Goal: Task Accomplishment & Management: Use online tool/utility

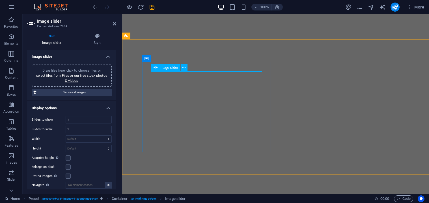
select select "ms"
select select "s"
select select "progressive"
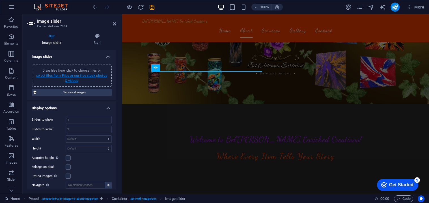
scroll to position [90, 0]
click at [95, 70] on span "Drag files here, click to choose files or select files from Files or our free s…" at bounding box center [71, 75] width 71 height 14
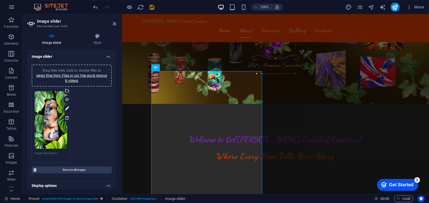
click at [97, 69] on span "Drag files here, click to choose files or select files from Files or our free s…" at bounding box center [71, 75] width 71 height 14
click at [84, 69] on span "Drag files here, click to choose files or select files from Files or our free s…" at bounding box center [71, 75] width 71 height 14
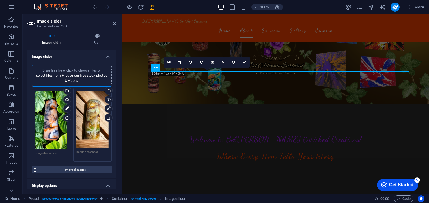
click at [92, 68] on span "Drag files here, click to choose files or select files from Files or our free s…" at bounding box center [71, 75] width 71 height 14
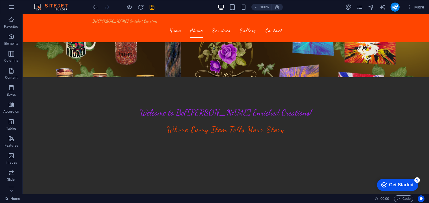
scroll to position [122, 0]
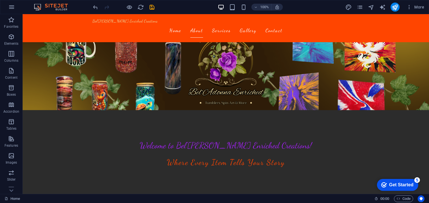
scroll to position [74, 0]
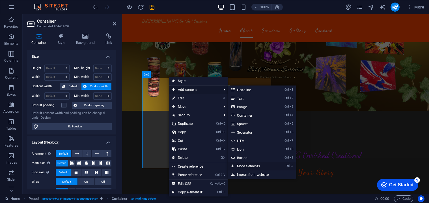
click at [265, 167] on link "Ctrl ⏎ More elements ..." at bounding box center [251, 166] width 47 height 8
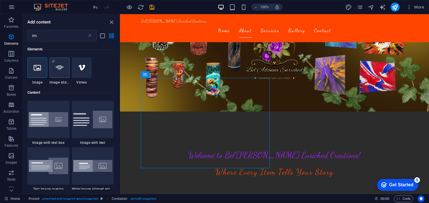
click at [60, 72] on div at bounding box center [60, 67] width 20 height 20
select select "ms"
select select "s"
select select "progressive"
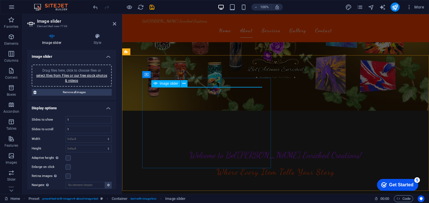
click at [157, 85] on div "Image slider" at bounding box center [165, 83] width 29 height 7
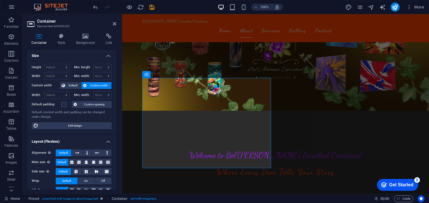
scroll to position [0, 0]
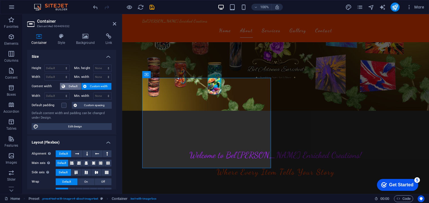
click at [72, 87] on span "Default" at bounding box center [73, 86] width 13 height 7
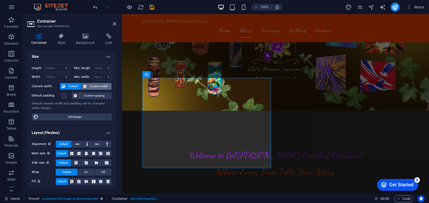
click at [93, 83] on span "Custom width" at bounding box center [99, 86] width 22 height 7
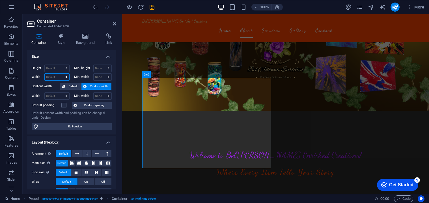
click at [56, 78] on select "Default px rem % em vh vw" at bounding box center [57, 77] width 25 height 7
click at [63, 76] on select "Default px rem % em vh vw" at bounding box center [57, 77] width 25 height 7
click at [170, 75] on icon at bounding box center [171, 75] width 3 height 6
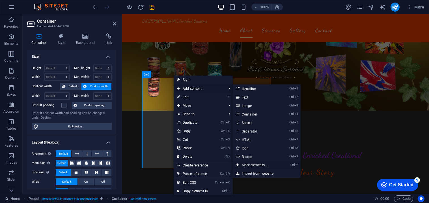
click at [255, 163] on link "Ctrl ⏎ More elements ..." at bounding box center [256, 165] width 47 height 8
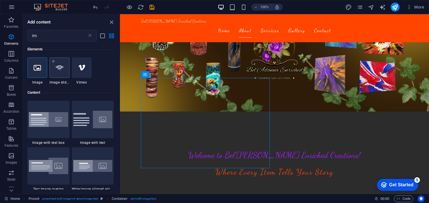
click at [53, 65] on div at bounding box center [60, 67] width 20 height 20
select select "ms"
select select "s"
select select "progressive"
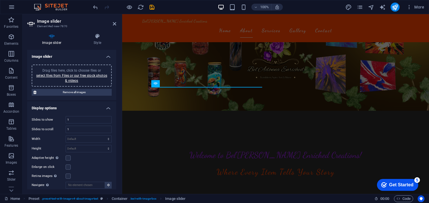
click at [82, 68] on div "Drag files here, click to choose files or select files from Files or our free s…" at bounding box center [71, 75] width 73 height 15
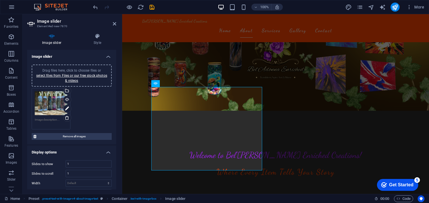
click at [91, 69] on span "Drag files here, click to choose files or select files from Files or our free s…" at bounding box center [71, 75] width 71 height 14
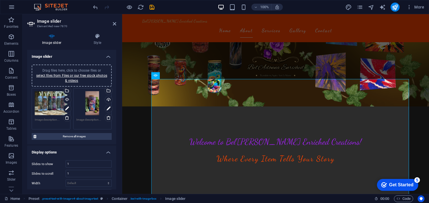
scroll to position [82, 0]
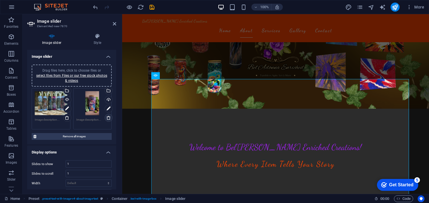
click at [108, 117] on icon at bounding box center [108, 117] width 5 height 5
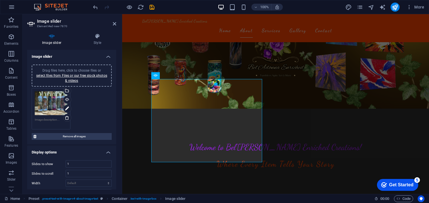
click at [94, 70] on span "Drag files here, click to choose files or select files from Files or our free s…" at bounding box center [71, 75] width 71 height 14
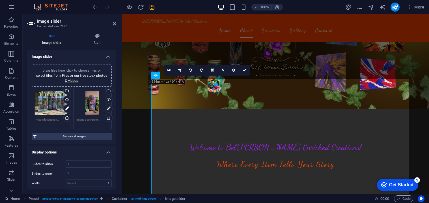
click at [84, 113] on div "Drag files here, click to choose files or select files from Files or our free s…" at bounding box center [92, 103] width 33 height 24
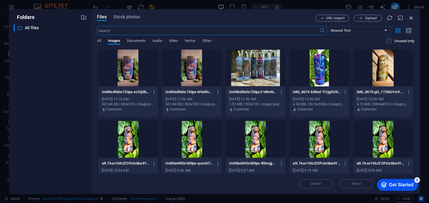
drag, startPoint x: 410, startPoint y: 19, endPoint x: 240, endPoint y: 21, distance: 170.1
click at [410, 19] on icon "button" at bounding box center [411, 18] width 6 height 6
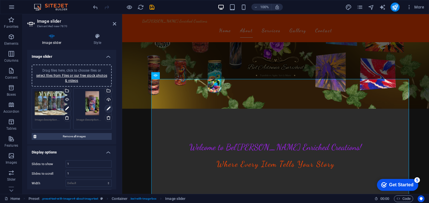
click at [108, 109] on icon at bounding box center [109, 108] width 4 height 7
click at [94, 65] on div "Drag files here, click to choose files or select files from Files or our free s…" at bounding box center [72, 76] width 80 height 22
click at [97, 41] on h4 "Style" at bounding box center [98, 39] width 38 height 12
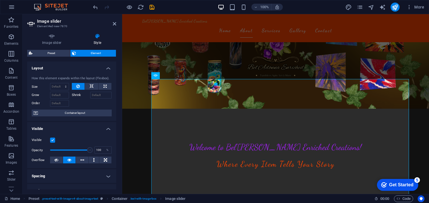
drag, startPoint x: 115, startPoint y: 77, endPoint x: 116, endPoint y: 110, distance: 32.8
click at [116, 110] on div "Layout How this element expands within the layout (Flexbox). Size Default auto …" at bounding box center [71, 125] width 89 height 128
drag, startPoint x: 115, startPoint y: 112, endPoint x: 112, endPoint y: 136, distance: 24.9
click at [112, 136] on ul "Layout How this element expands within the layout (Flexbox). Size Default auto …" at bounding box center [71, 180] width 89 height 239
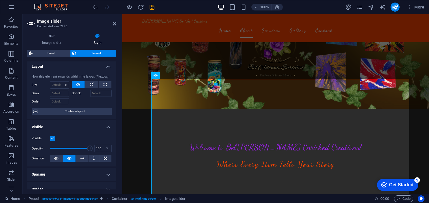
scroll to position [0, 0]
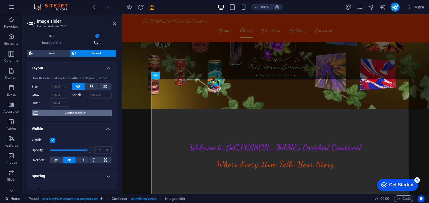
click at [102, 110] on span "Container layout" at bounding box center [75, 113] width 70 height 7
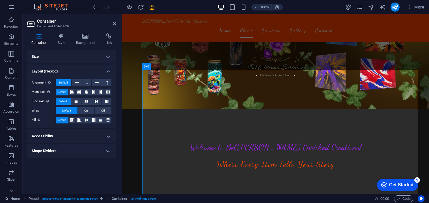
click at [80, 59] on h4 "Size" at bounding box center [71, 57] width 89 height 14
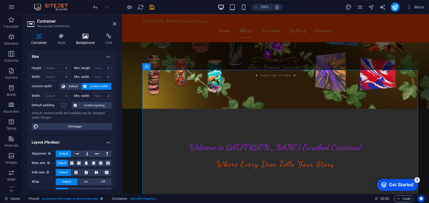
click at [86, 38] on icon at bounding box center [85, 36] width 27 height 6
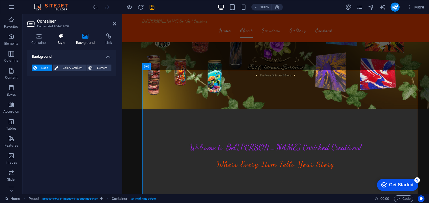
click at [65, 37] on icon at bounding box center [61, 36] width 16 height 6
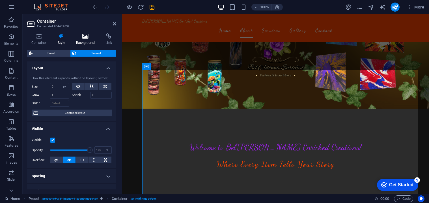
click at [80, 36] on icon at bounding box center [85, 36] width 27 height 6
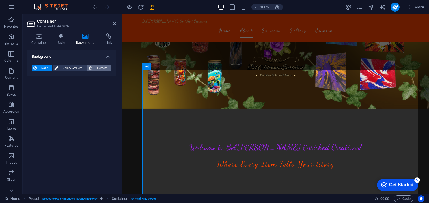
click at [96, 70] on span "Element" at bounding box center [102, 68] width 16 height 7
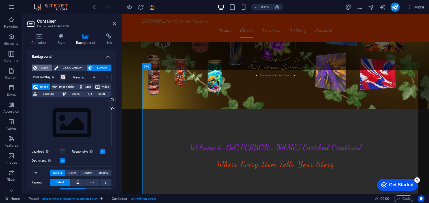
click at [39, 68] on span "None" at bounding box center [44, 68] width 12 height 7
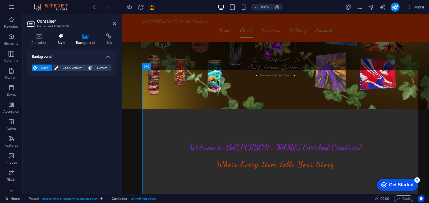
click at [58, 42] on h4 "Style" at bounding box center [62, 39] width 18 height 12
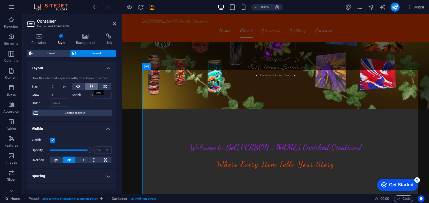
click at [90, 87] on icon at bounding box center [92, 86] width 4 height 7
select select "DISABLED_OPTION_VALUE"
click at [90, 87] on icon at bounding box center [92, 86] width 4 height 7
click at [80, 88] on button at bounding box center [78, 86] width 13 height 7
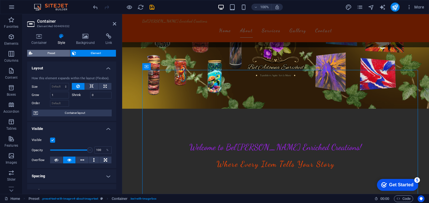
click at [40, 53] on span "Preset" at bounding box center [51, 53] width 34 height 7
select select "rem"
select select "px"
select select "preset-text-with-image-v4-about-image-text"
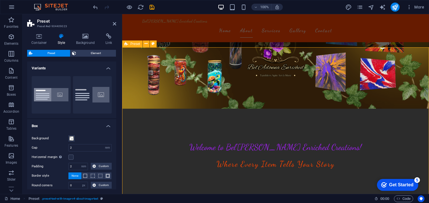
drag, startPoint x: 237, startPoint y: 82, endPoint x: 132, endPoint y: 102, distance: 107.4
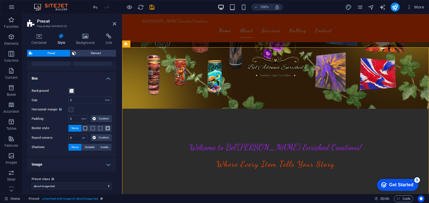
scroll to position [52, 0]
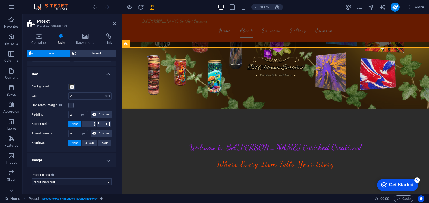
click at [104, 160] on h4 "Image" at bounding box center [71, 160] width 89 height 14
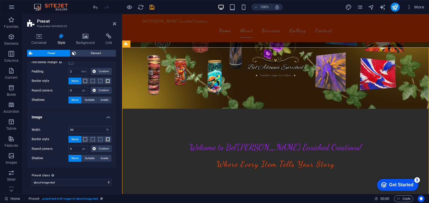
scroll to position [93, 0]
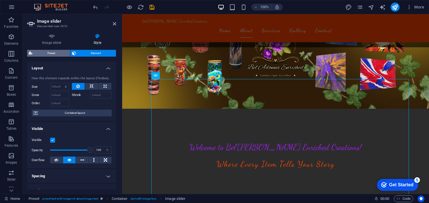
click at [60, 54] on span "Preset" at bounding box center [51, 53] width 34 height 7
select select "rem"
select select "px"
select select "%"
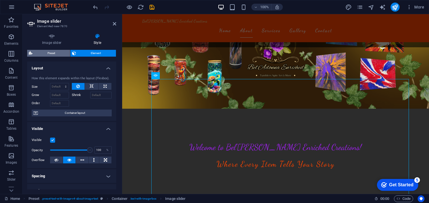
select select "px"
select select "preset-text-with-image-v4-about-image-text"
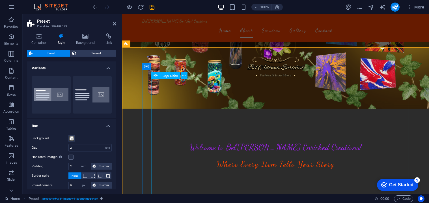
click at [184, 75] on icon at bounding box center [184, 75] width 3 height 6
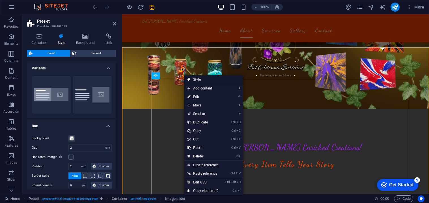
click at [191, 79] on link "Style" at bounding box center [213, 79] width 59 height 8
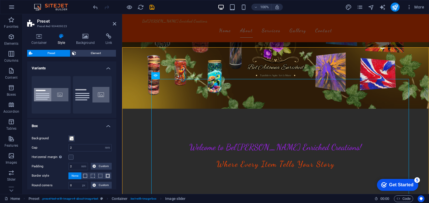
drag, startPoint x: 116, startPoint y: 89, endPoint x: 117, endPoint y: 106, distance: 17.0
click at [117, 106] on div "Container Style Background Link Size Height Default px rem % vh vw Min. height …" at bounding box center [72, 111] width 98 height 165
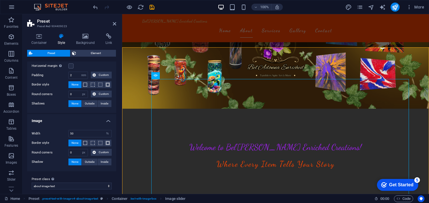
scroll to position [92, 0]
click at [87, 136] on input "50" at bounding box center [90, 133] width 43 height 7
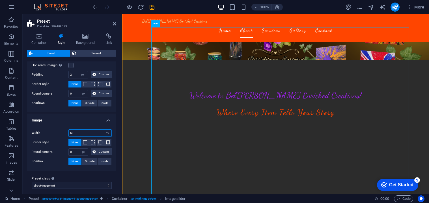
scroll to position [124, 0]
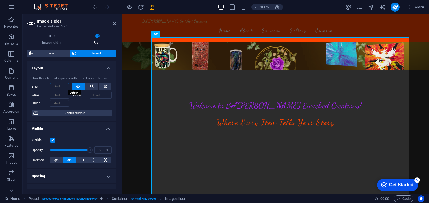
click at [61, 87] on select "Default auto px % 1/1 1/2 1/3 1/4 1/5 1/6 1/7 1/8 1/9 1/10" at bounding box center [59, 86] width 18 height 7
select select "1/4"
click at [60, 83] on select "Default auto px % 1/1 1/2 1/3 1/4 1/5 1/6 1/7 1/8 1/9 1/10" at bounding box center [59, 86] width 18 height 7
type input "25"
select select "%"
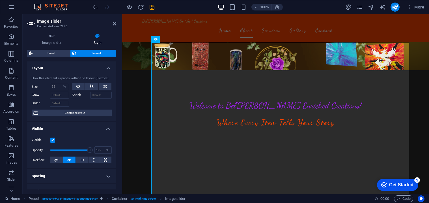
scroll to position [118, 0]
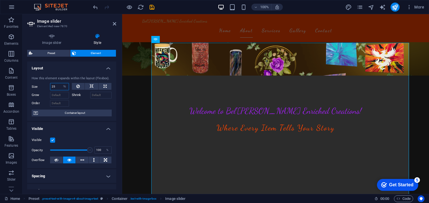
click at [57, 86] on input "25" at bounding box center [59, 86] width 18 height 7
type input "2"
type input "5"
click at [67, 87] on select "Default auto px % 1/1 1/2 1/3 1/4 1/5 1/6 1/7 1/8 1/9 1/10" at bounding box center [65, 86] width 8 height 7
click at [61, 83] on select "Default auto px % 1/1 1/2 1/3 1/4 1/5 1/6 1/7 1/8 1/9 1/10" at bounding box center [65, 86] width 8 height 7
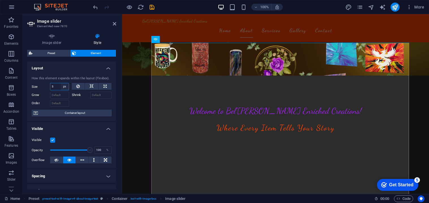
click at [66, 85] on select "Default auto px % 1/1 1/2 1/3 1/4 1/5 1/6 1/7 1/8 1/9 1/10" at bounding box center [65, 86] width 8 height 7
select select "jublkn6nes8"
click at [61, 83] on select "Default auto px % 1/1 1/2 1/3 1/4 1/5 1/6 1/7 1/8 1/9 1/10" at bounding box center [65, 86] width 8 height 7
select select "DISABLED_OPTION_VALUE"
click at [65, 111] on span "Container layout" at bounding box center [75, 113] width 70 height 7
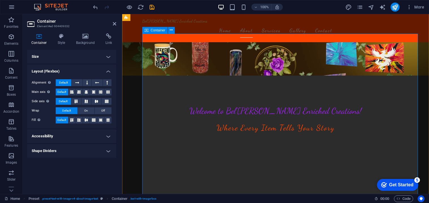
click at [61, 39] on h4 "Style" at bounding box center [62, 39] width 18 height 12
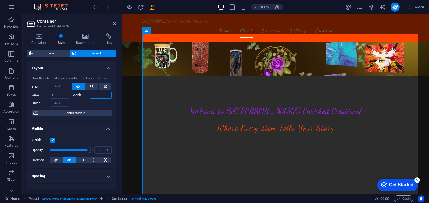
click at [100, 93] on input "0" at bounding box center [101, 95] width 22 height 7
type input "5"
click at [100, 98] on input "5" at bounding box center [101, 95] width 22 height 7
type input "0"
click at [82, 42] on h4 "Background" at bounding box center [87, 39] width 30 height 12
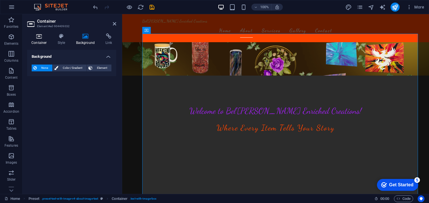
click at [41, 35] on icon at bounding box center [39, 36] width 24 height 6
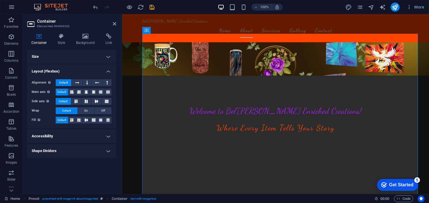
click at [85, 59] on h4 "Size" at bounding box center [71, 57] width 89 height 14
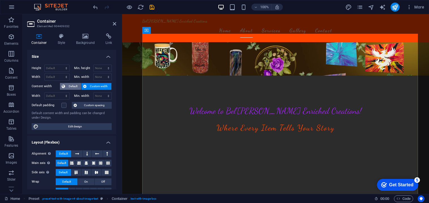
click at [72, 85] on span "Default" at bounding box center [73, 86] width 13 height 7
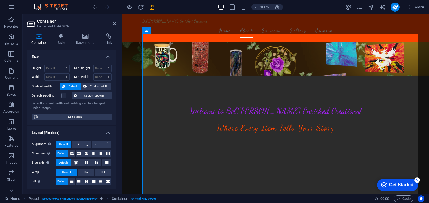
scroll to position [115, 0]
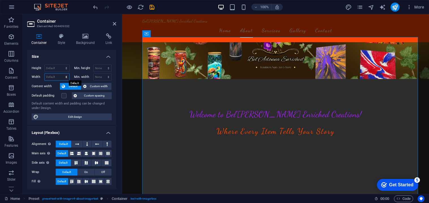
click at [65, 78] on select "Default px rem % em vh vw" at bounding box center [57, 77] width 25 height 7
select select "%"
click at [61, 74] on select "Default px rem % em vh vw" at bounding box center [57, 77] width 25 height 7
type input "96.83"
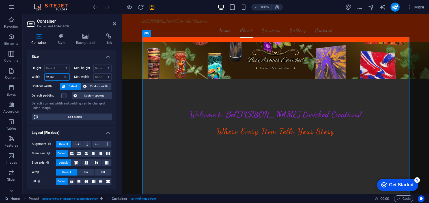
scroll to position [112, 0]
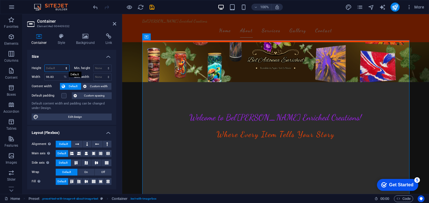
click at [65, 66] on select "Default px rem % vh vw" at bounding box center [57, 68] width 25 height 7
select select "%"
click at [61, 65] on select "Default px rem % vh vw" at bounding box center [57, 68] width 25 height 7
type input "90.87"
click at [59, 74] on input "96.83" at bounding box center [57, 77] width 25 height 7
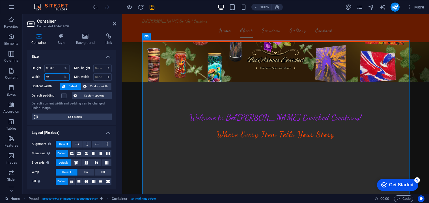
type input "9"
type input "50"
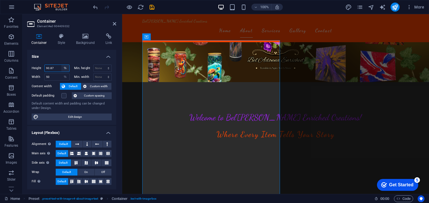
click at [61, 65] on select "Default px rem % vh vw" at bounding box center [65, 68] width 8 height 7
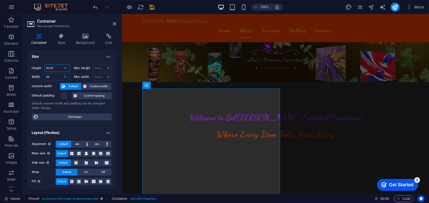
scroll to position [63, 0]
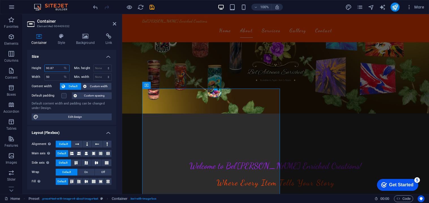
click at [57, 68] on input "90.87" at bounding box center [57, 68] width 25 height 7
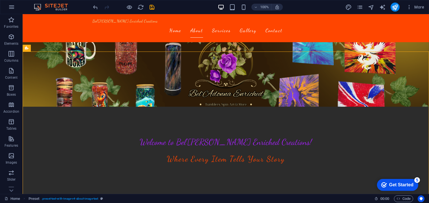
scroll to position [68, 0]
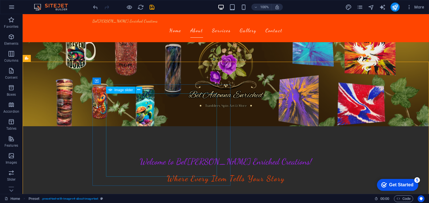
click at [123, 90] on span "Image slider" at bounding box center [124, 89] width 18 height 3
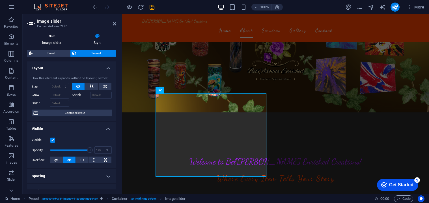
click at [49, 43] on h4 "Image slider" at bounding box center [53, 39] width 52 height 12
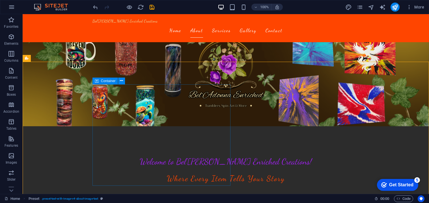
click at [104, 83] on div "Container" at bounding box center [105, 81] width 25 height 7
select select "%"
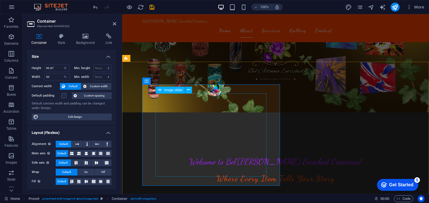
select select "ms"
select select "s"
select select "progressive"
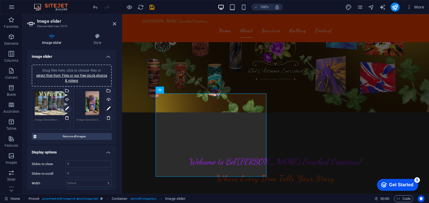
click at [66, 108] on icon at bounding box center [67, 108] width 4 height 7
click at [66, 109] on icon at bounding box center [67, 108] width 4 height 7
click at [67, 107] on icon at bounding box center [67, 108] width 4 height 7
click at [51, 110] on div "Drag files here, click to choose files or select files from Files or our free s…" at bounding box center [51, 103] width 33 height 24
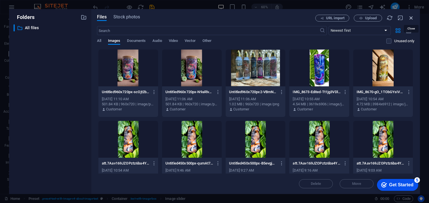
click at [411, 18] on icon "button" at bounding box center [411, 18] width 6 height 6
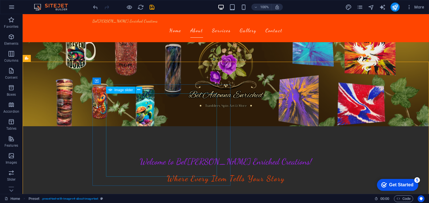
click at [124, 89] on span "Image slider" at bounding box center [124, 89] width 18 height 3
select select "ms"
select select "s"
select select "progressive"
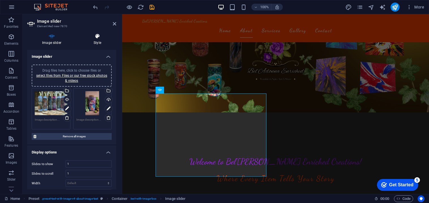
click at [101, 40] on h4 "Style" at bounding box center [98, 39] width 38 height 12
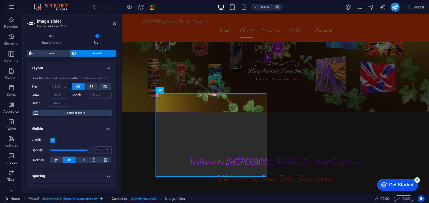
drag, startPoint x: 117, startPoint y: 127, endPoint x: 113, endPoint y: 141, distance: 14.0
click at [113, 141] on div "Image slider Style Image slider Drag files here, click to choose files or selec…" at bounding box center [72, 111] width 98 height 165
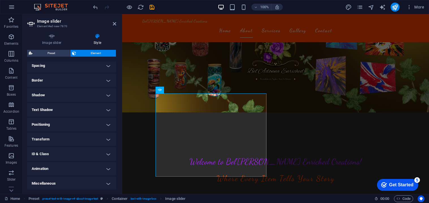
scroll to position [111, 0]
click at [47, 34] on icon at bounding box center [51, 36] width 49 height 6
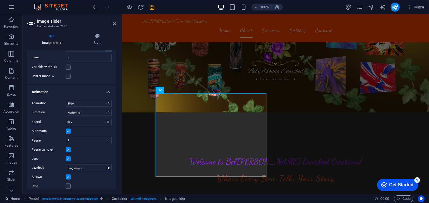
scroll to position [183, 0]
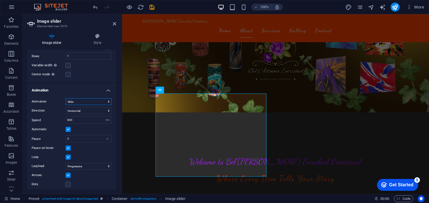
click at [83, 100] on select "Slide Fade" at bounding box center [89, 101] width 46 height 7
select select "fade"
click at [66, 104] on select "Slide Fade" at bounding box center [89, 101] width 46 height 7
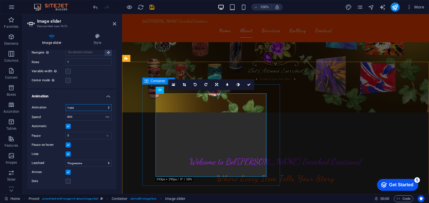
scroll to position [176, 0]
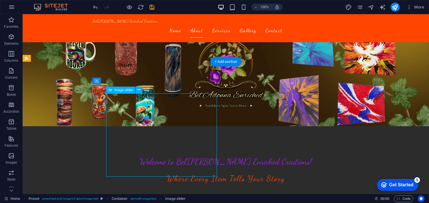
click at [113, 91] on div "Image slider" at bounding box center [120, 90] width 29 height 7
select select "fade"
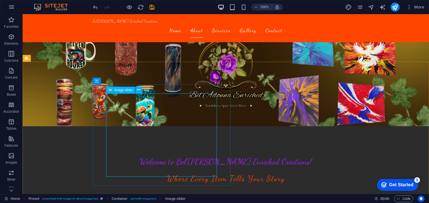
select select "ms"
select select "s"
select select "progressive"
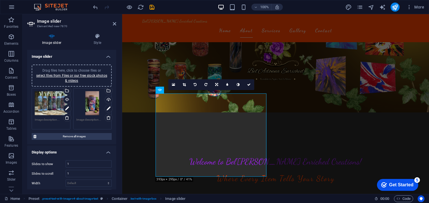
click at [90, 70] on span "Drag files here, click to choose files or select files from Files or our free s…" at bounding box center [71, 75] width 71 height 14
